Goal: Find specific page/section: Find specific page/section

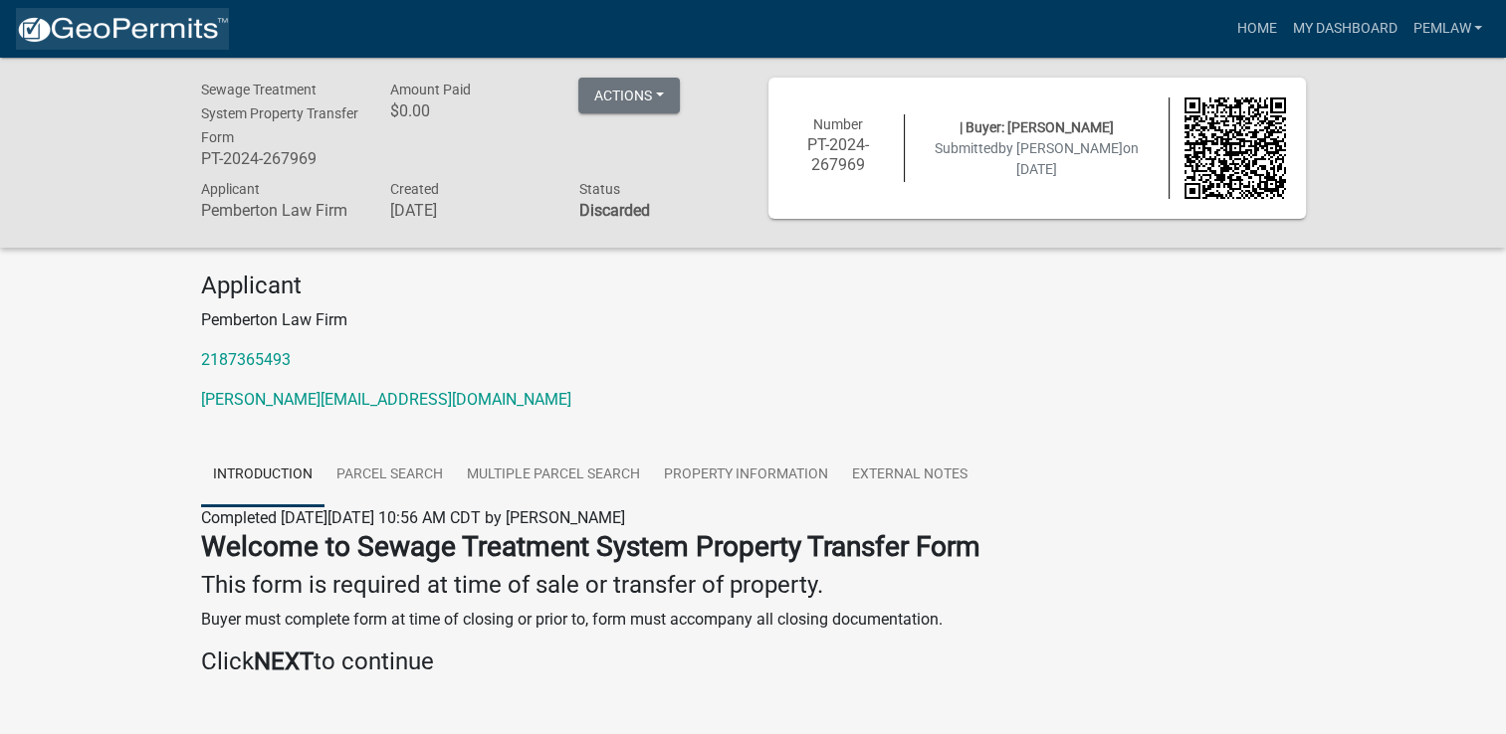
click at [181, 32] on img at bounding box center [122, 30] width 213 height 30
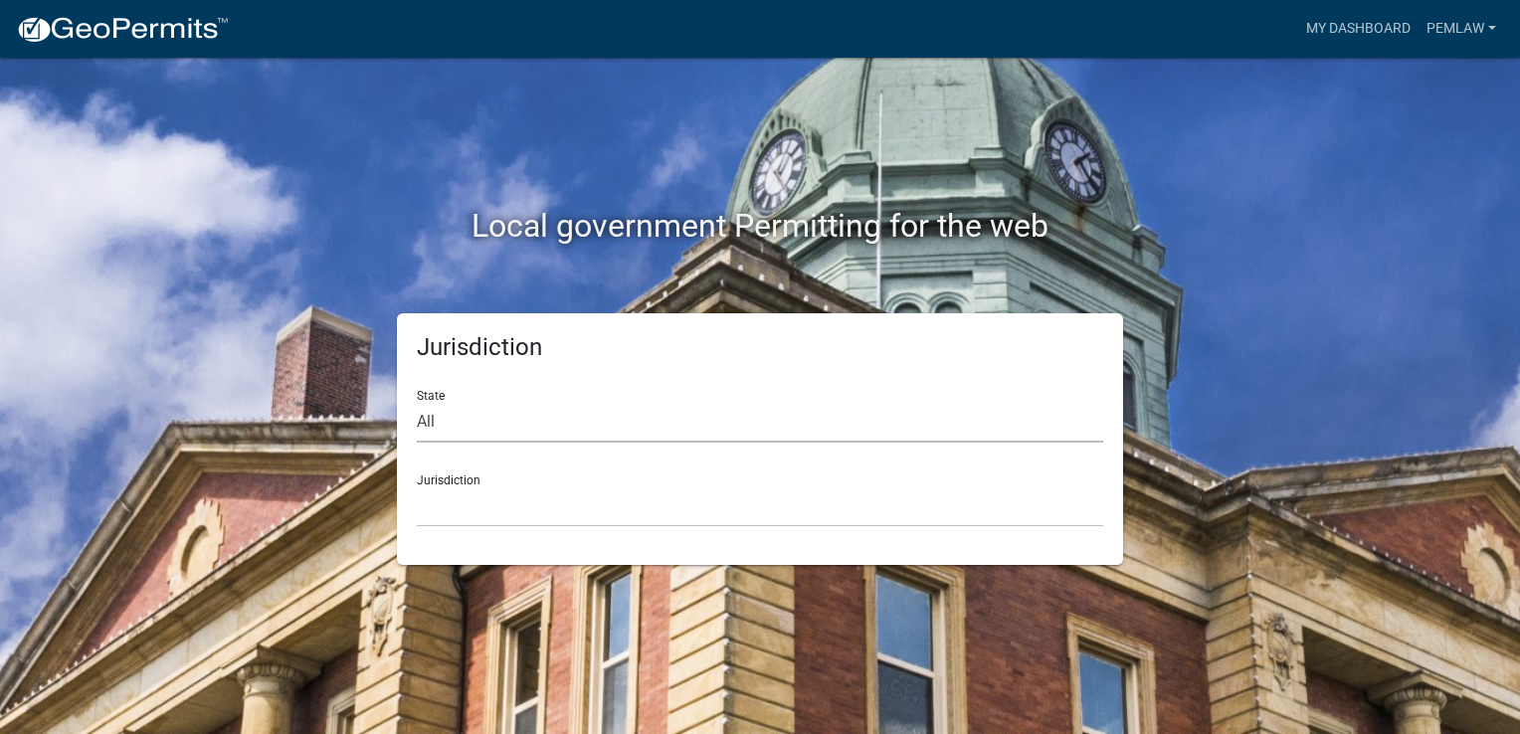
click at [474, 413] on select "All [US_STATE] [US_STATE] [US_STATE] [US_STATE] [US_STATE] [US_STATE] [US_STATE…" at bounding box center [760, 422] width 687 height 41
select select "[US_STATE]"
click at [417, 402] on select "All [US_STATE] [US_STATE] [US_STATE] [US_STATE] [US_STATE] [US_STATE] [US_STATE…" at bounding box center [760, 422] width 687 height 41
click at [529, 514] on select "[GEOGRAPHIC_DATA], [US_STATE] [GEOGRAPHIC_DATA], [US_STATE] [GEOGRAPHIC_DATA], …" at bounding box center [760, 507] width 687 height 41
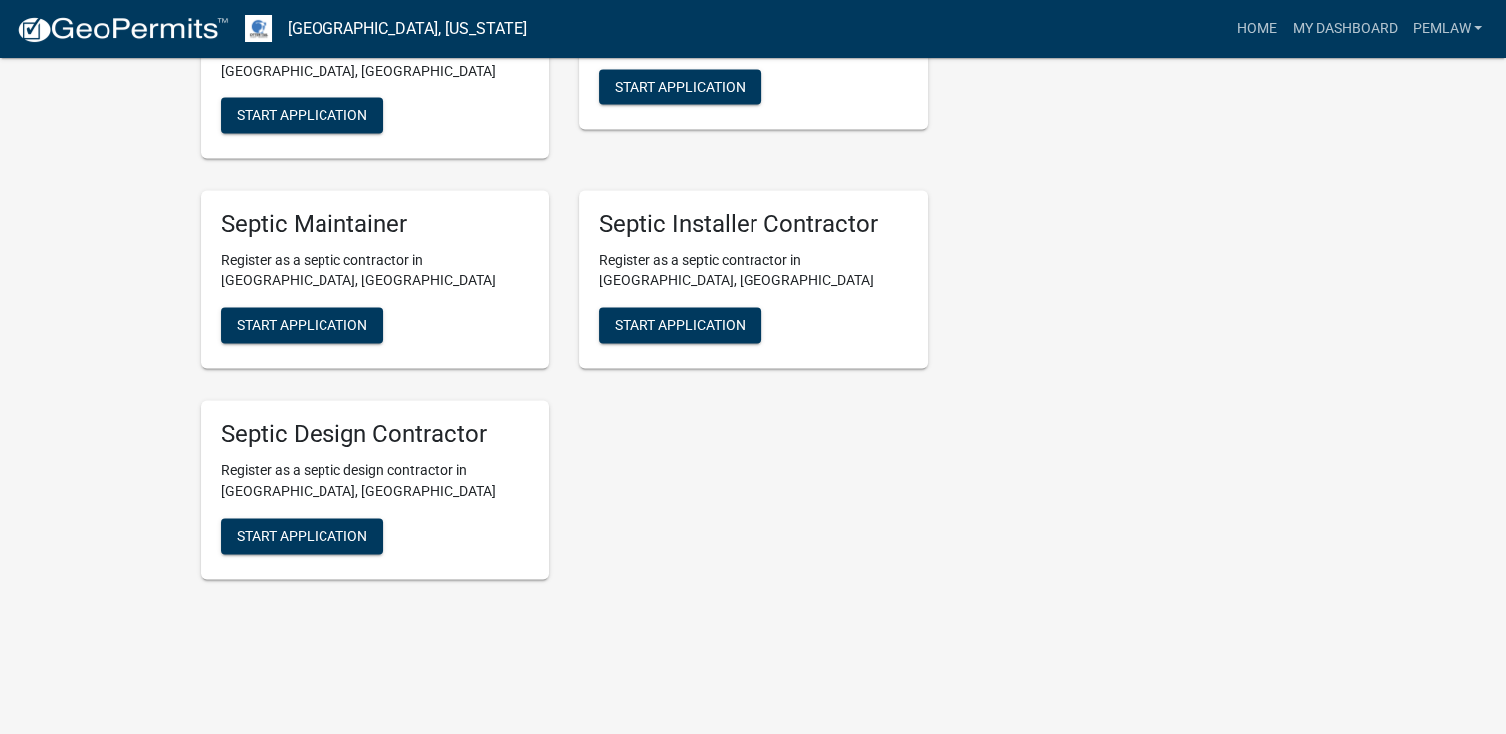
scroll to position [3101, 0]
